Goal: Task Accomplishment & Management: Use online tool/utility

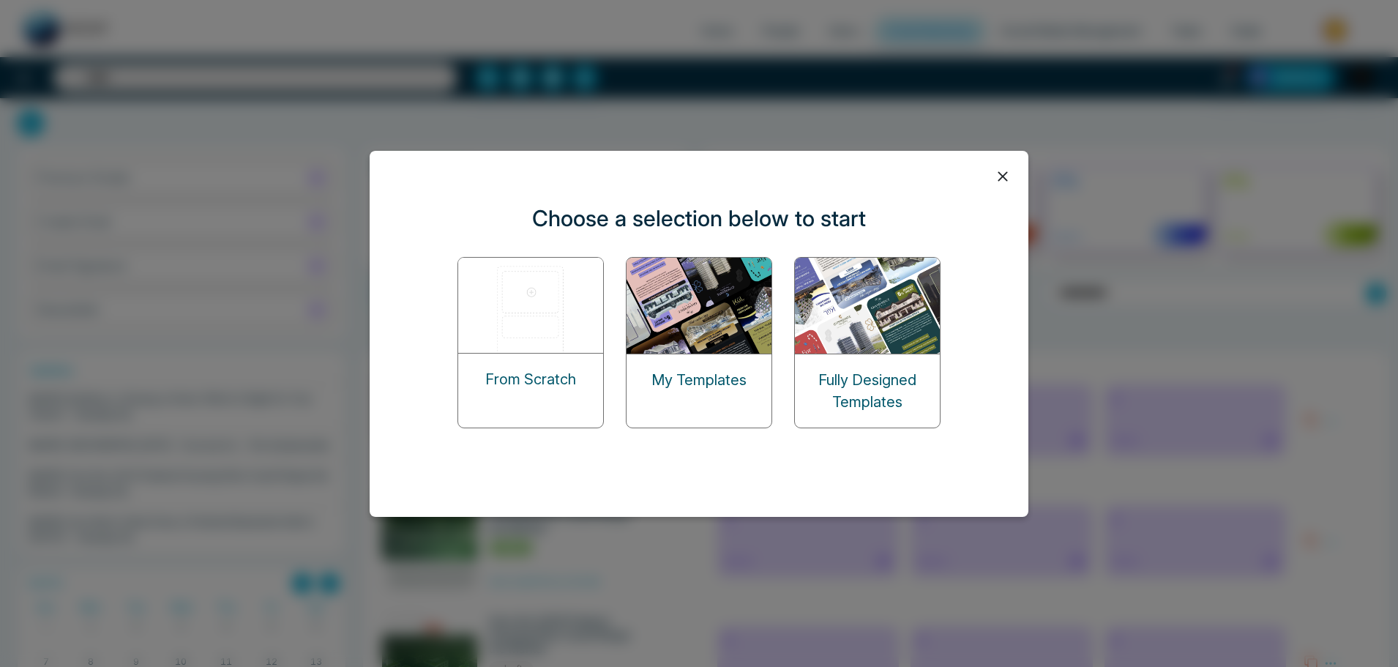
click at [137, 226] on div "Choose a selection below to start From Scratch My Templates Fully Designed Temp…" at bounding box center [699, 333] width 1398 height 667
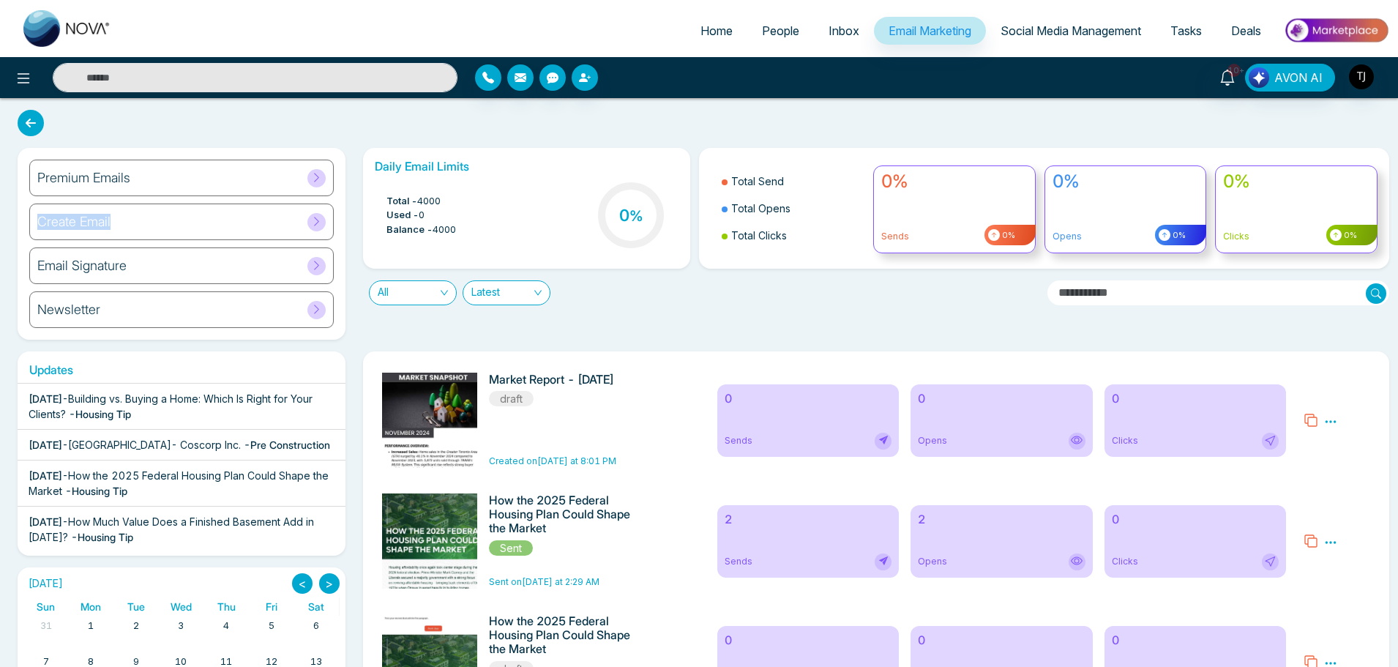
drag, startPoint x: 116, startPoint y: 228, endPoint x: 11, endPoint y: 231, distance: 104.7
click at [11, 231] on div "Premium Emails Create Email Email Signature Newsletter" at bounding box center [182, 244] width 346 height 192
copy h6 "Create Email"
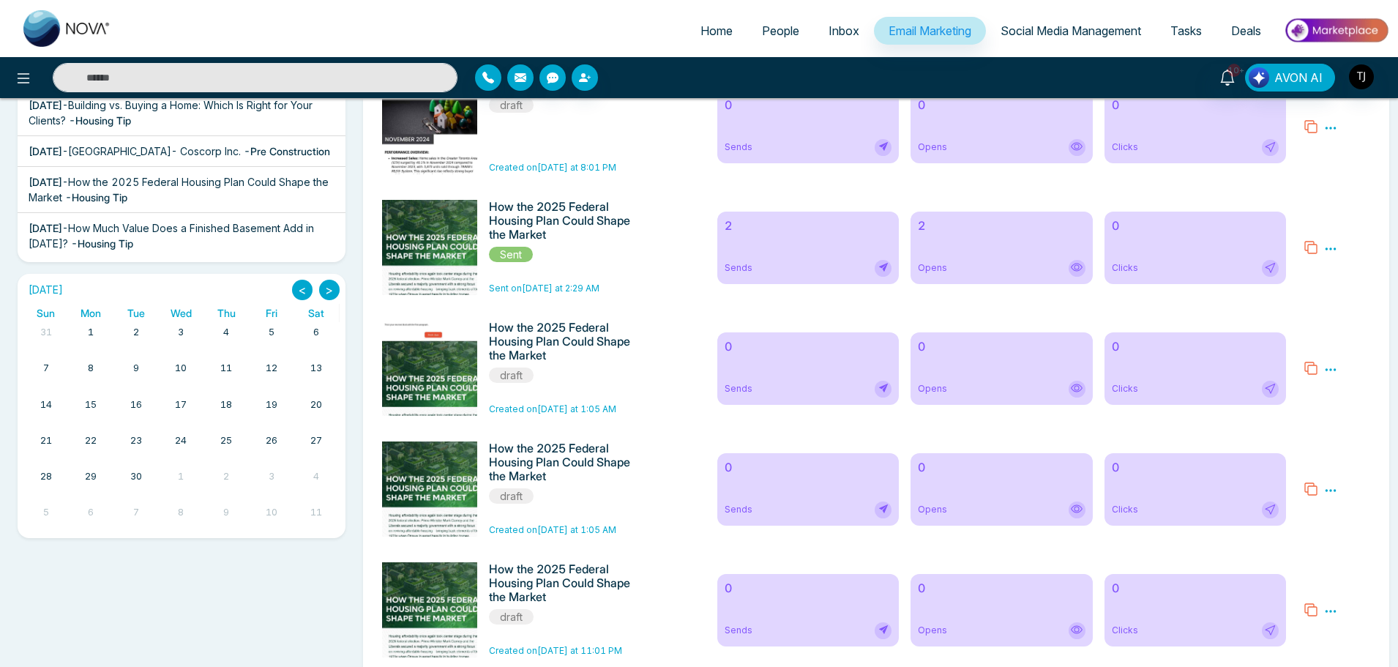
scroll to position [294, 0]
click at [325, 294] on button ">" at bounding box center [329, 289] width 20 height 20
click at [326, 295] on button ">" at bounding box center [329, 289] width 20 height 20
click at [313, 371] on link "8" at bounding box center [316, 367] width 12 height 20
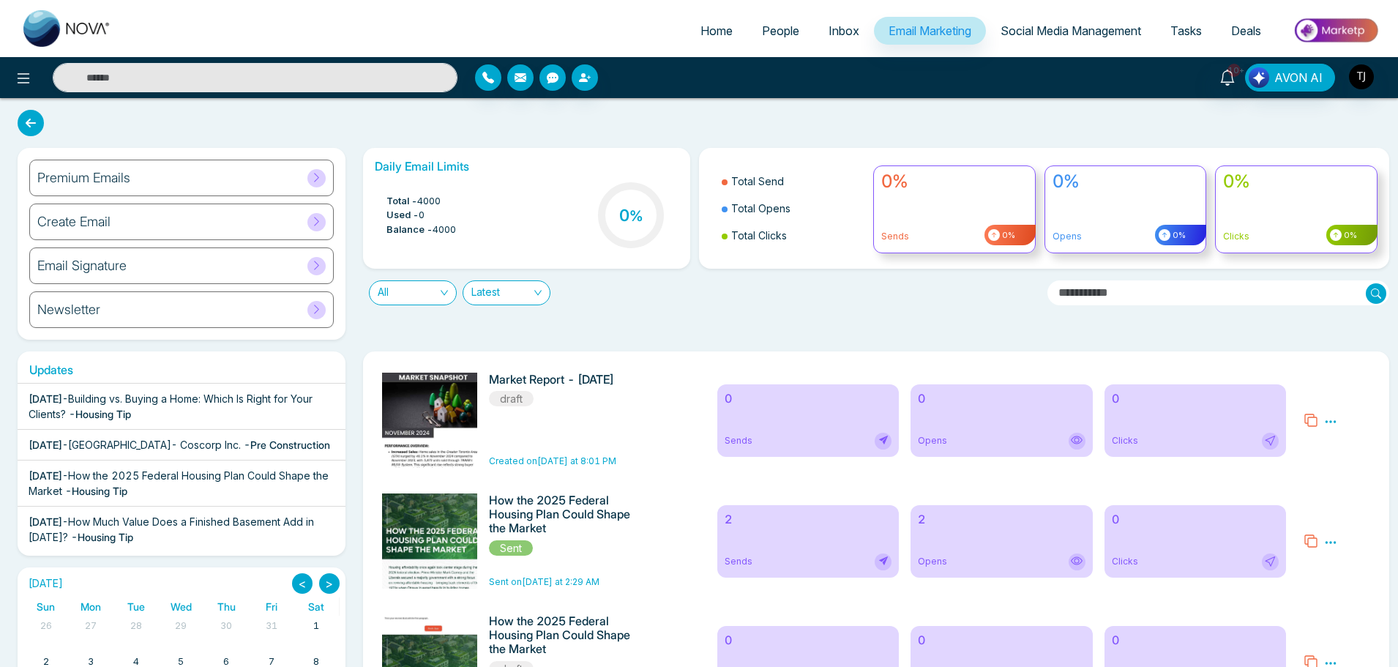
click at [316, 633] on link "1" at bounding box center [316, 626] width 12 height 20
click at [321, 619] on link "1" at bounding box center [316, 626] width 12 height 20
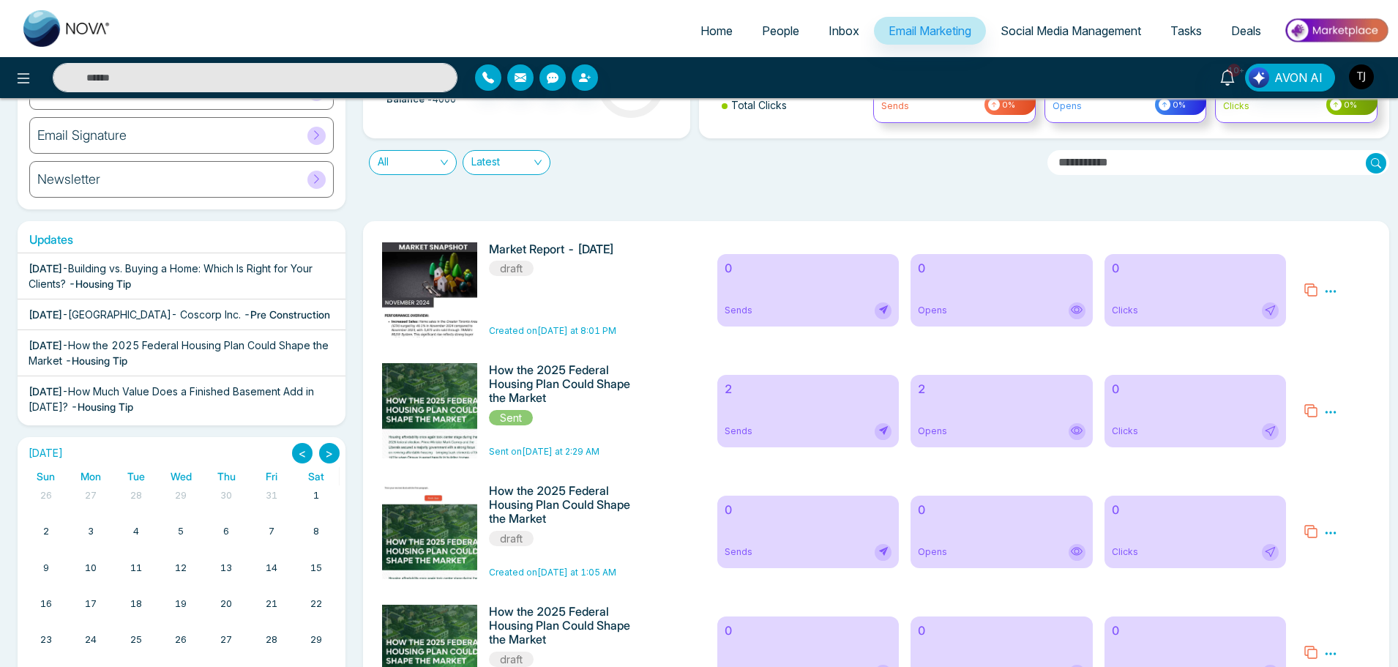
scroll to position [133, 0]
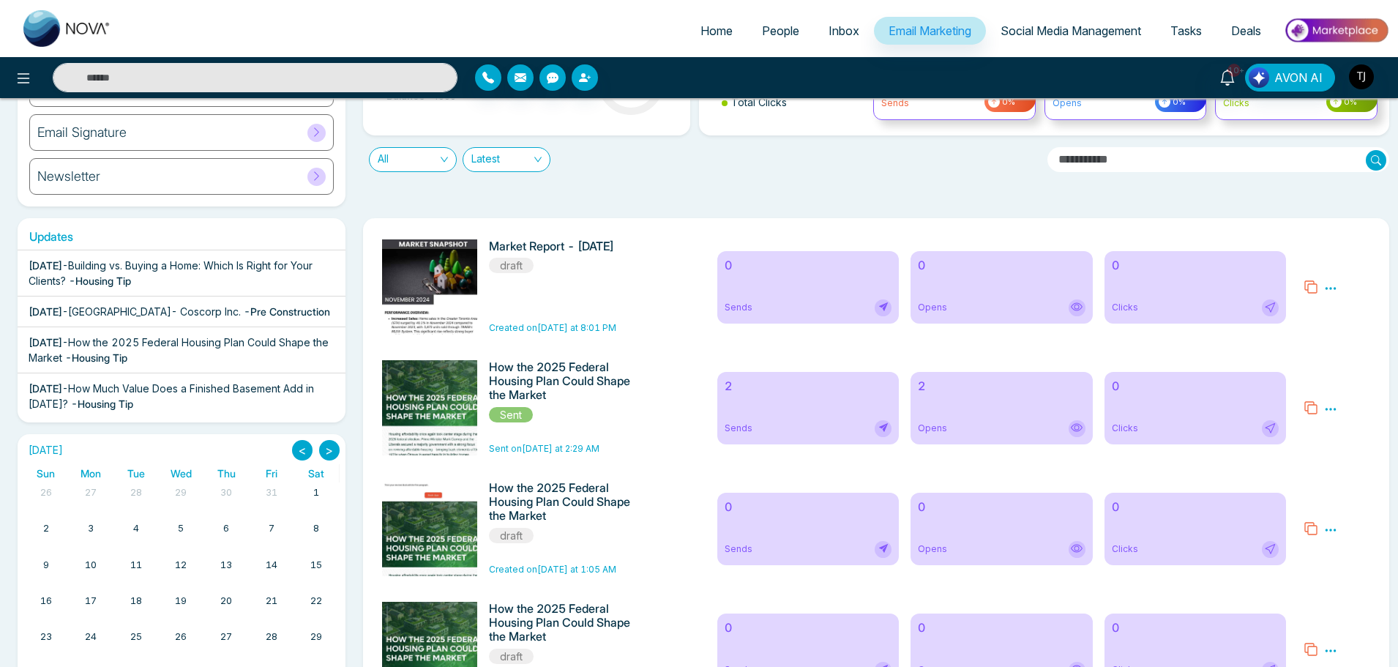
click at [133, 523] on link "4" at bounding box center [136, 528] width 12 height 20
click at [307, 452] on button "<" at bounding box center [302, 450] width 20 height 20
click at [275, 489] on link "5" at bounding box center [272, 492] width 12 height 20
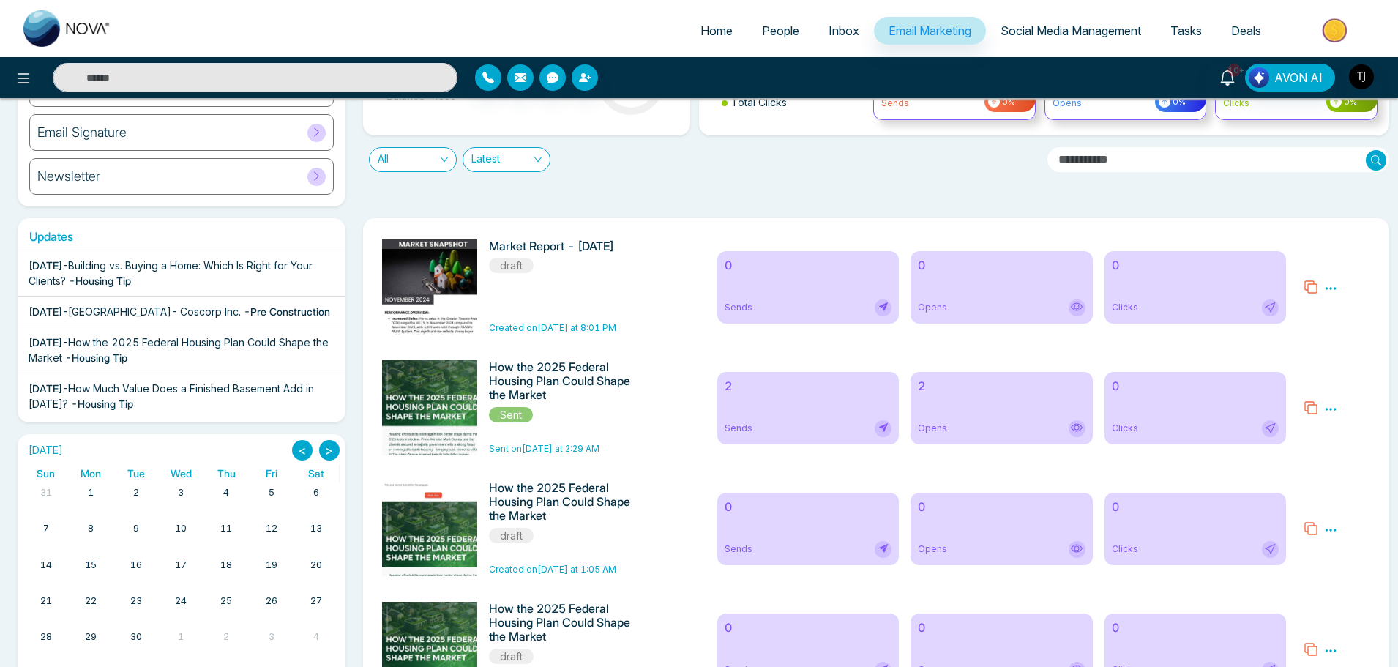
click at [275, 489] on link "5" at bounding box center [272, 492] width 12 height 20
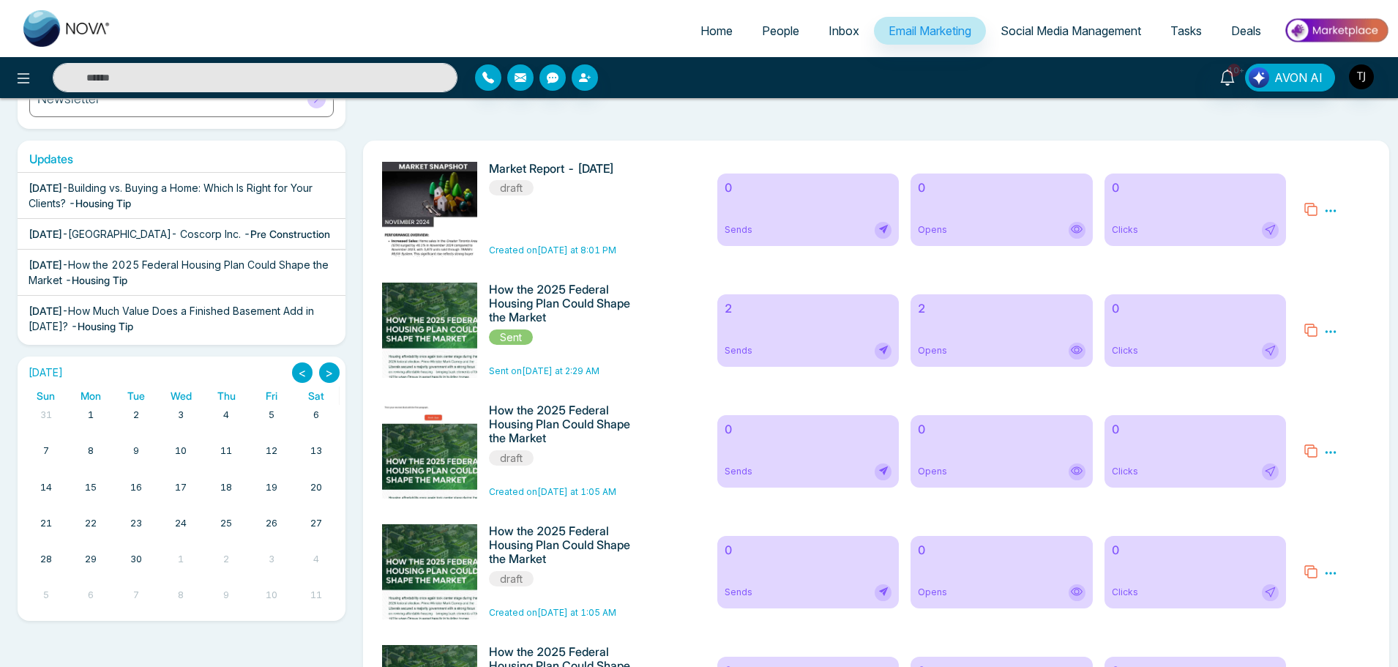
scroll to position [220, 0]
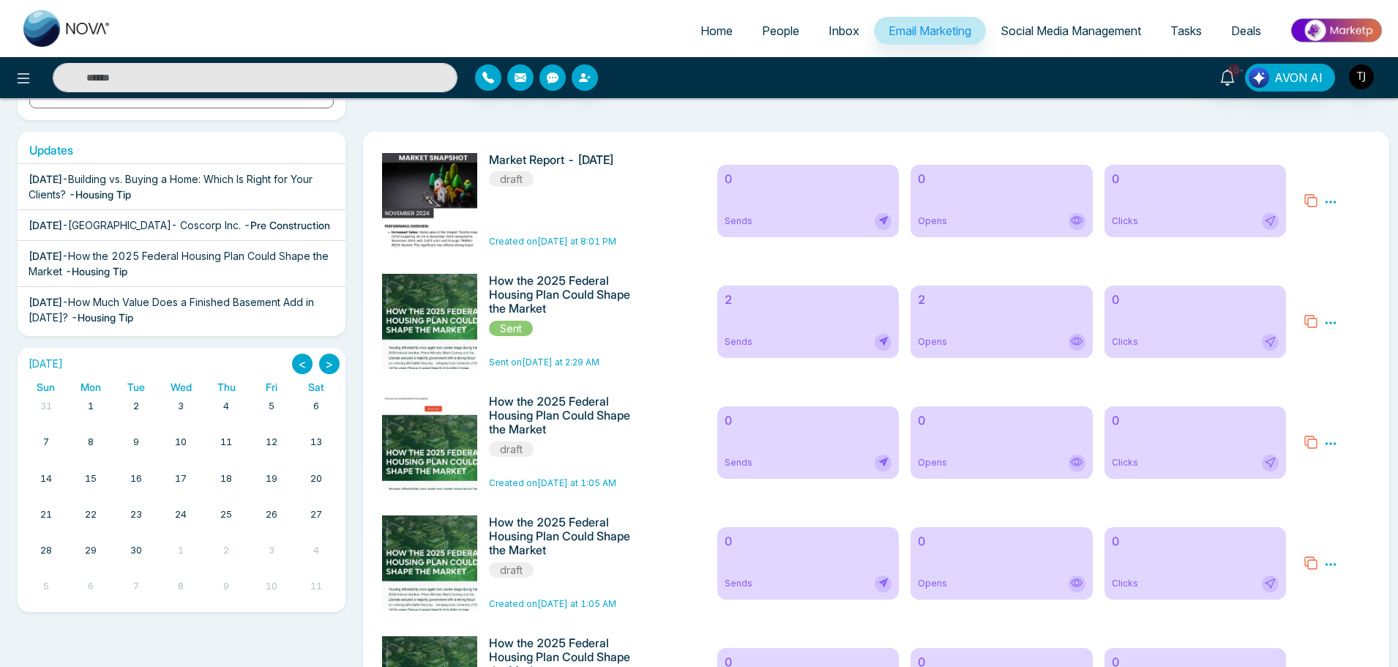
click at [294, 374] on div "< >" at bounding box center [316, 364] width 48 height 20
click at [293, 368] on button "<" at bounding box center [302, 364] width 20 height 20
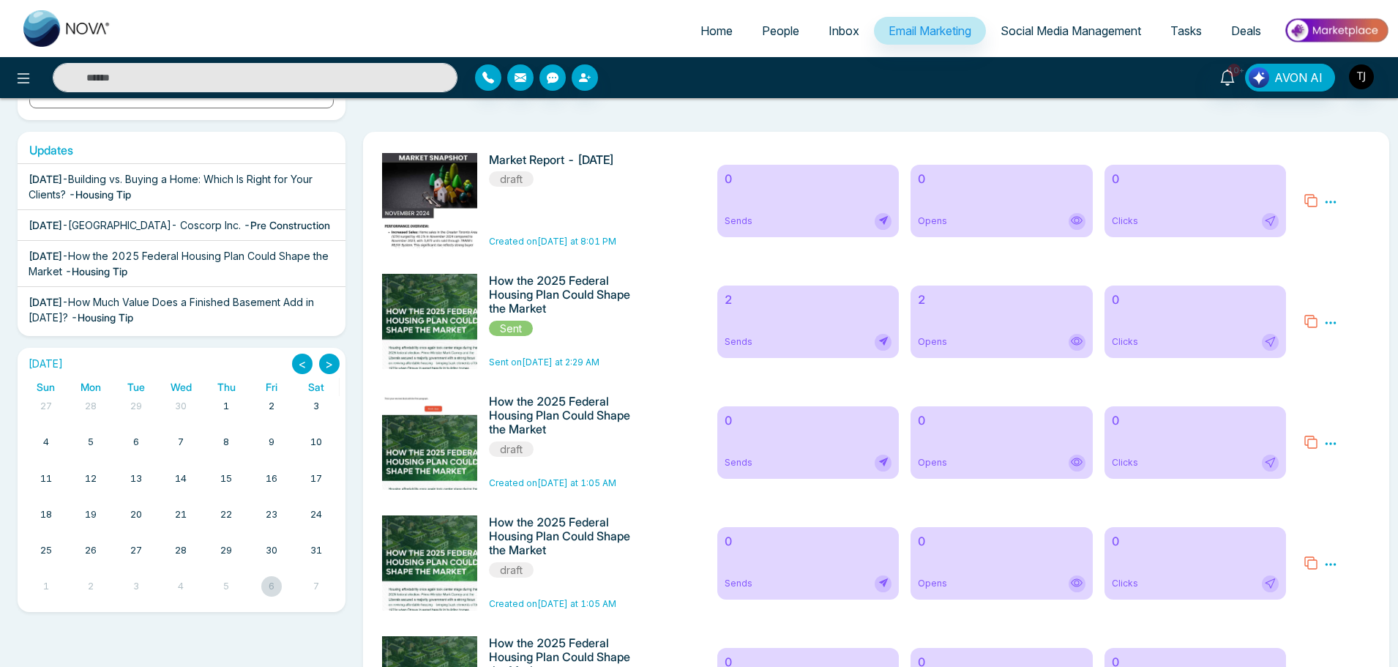
click at [275, 583] on div at bounding box center [271, 586] width 20 height 20
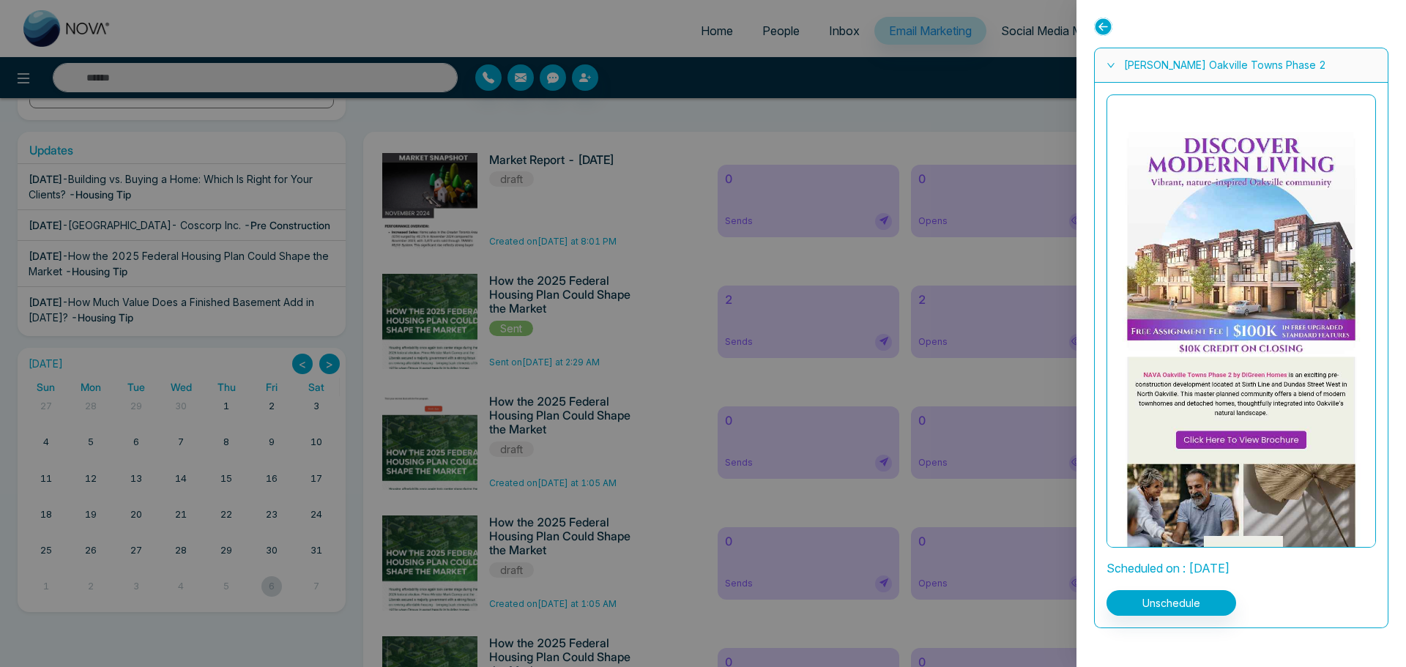
click at [354, 128] on div at bounding box center [703, 333] width 1406 height 667
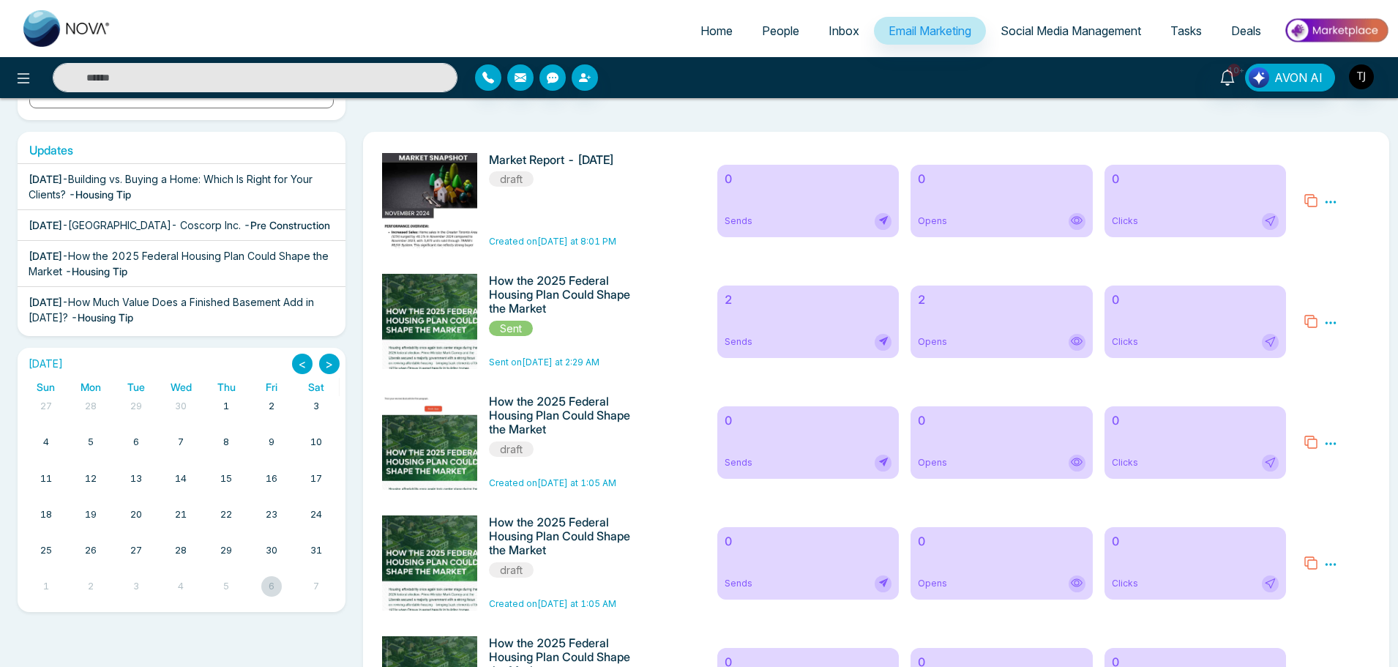
click at [329, 364] on button ">" at bounding box center [329, 364] width 20 height 20
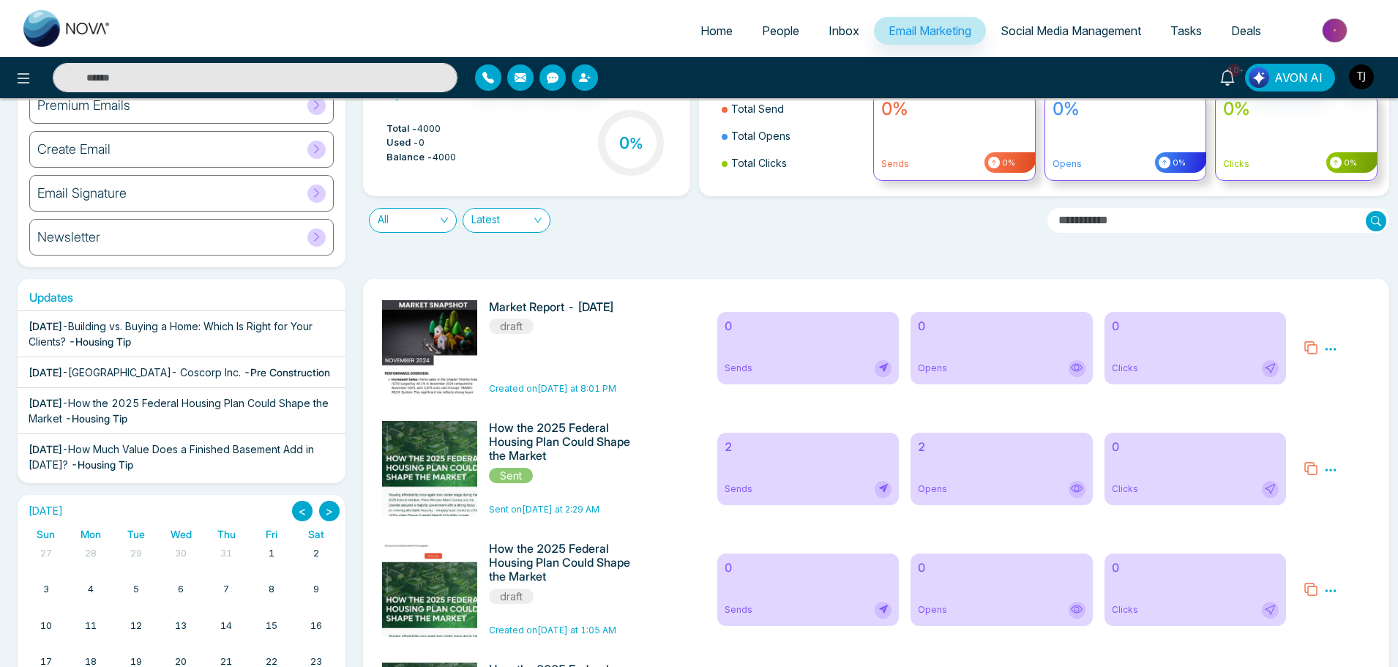
scroll to position [0, 0]
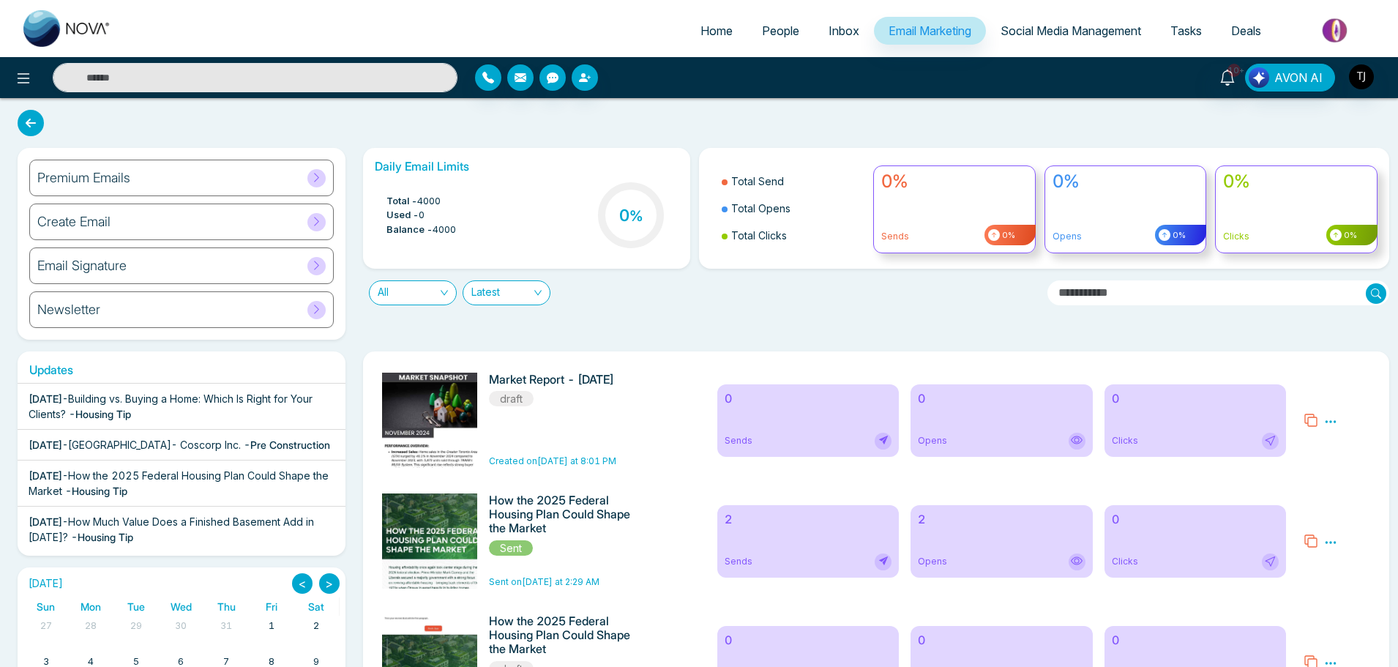
click at [444, 299] on span "All" at bounding box center [413, 292] width 70 height 23
